Goal: Ask a question

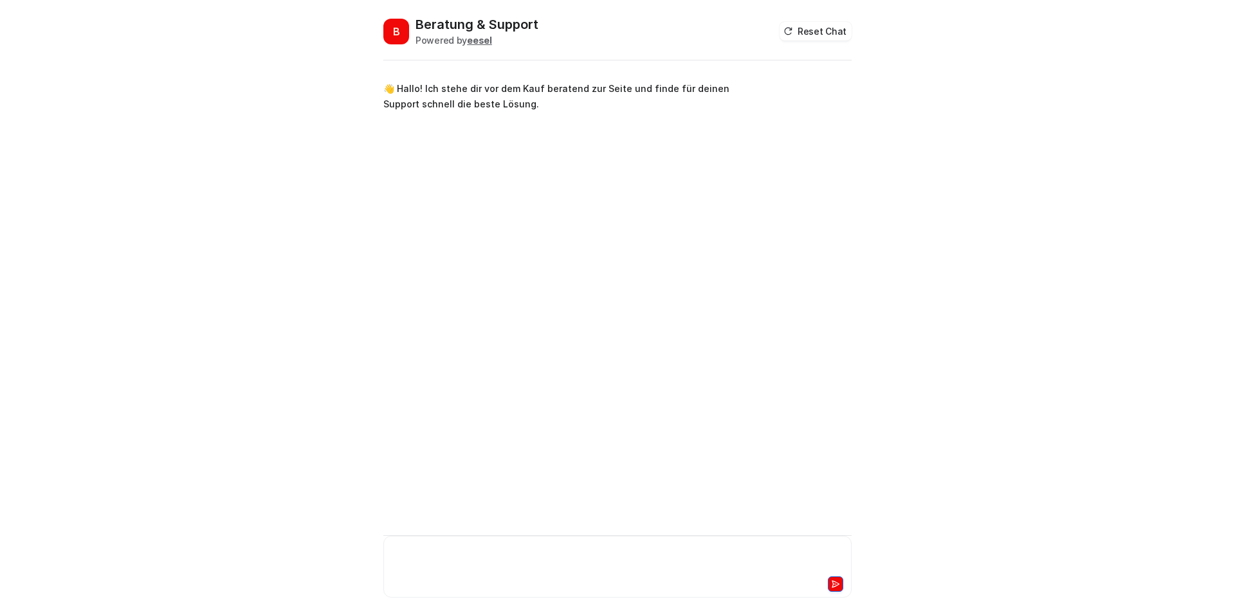
click at [591, 571] on div at bounding box center [617, 559] width 462 height 30
click at [832, 580] on icon at bounding box center [835, 583] width 9 height 9
